Goal: Information Seeking & Learning: Learn about a topic

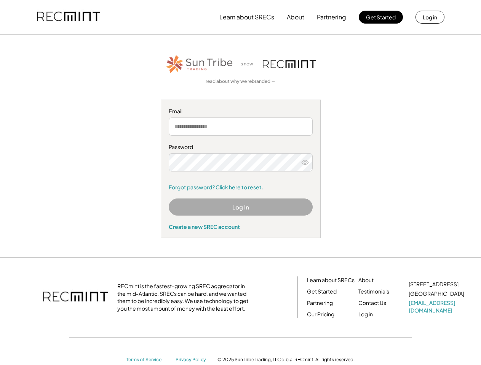
click at [240, 183] on div "Password Forgot password? Click here to reset." at bounding box center [241, 167] width 144 height 48
click at [240, 17] on button "Learn about SRECs" at bounding box center [246, 17] width 55 height 15
click at [241, 17] on button "Learn about SRECs" at bounding box center [246, 17] width 55 height 15
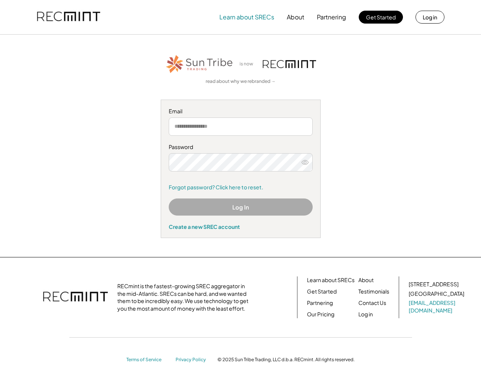
click at [69, 17] on img at bounding box center [68, 17] width 63 height 26
click at [331, 17] on button "Partnering" at bounding box center [331, 17] width 29 height 15
click at [247, 17] on button "Learn about SRECs" at bounding box center [246, 17] width 55 height 15
click at [295, 17] on button "About" at bounding box center [296, 17] width 18 height 15
